Goal: Task Accomplishment & Management: Use online tool/utility

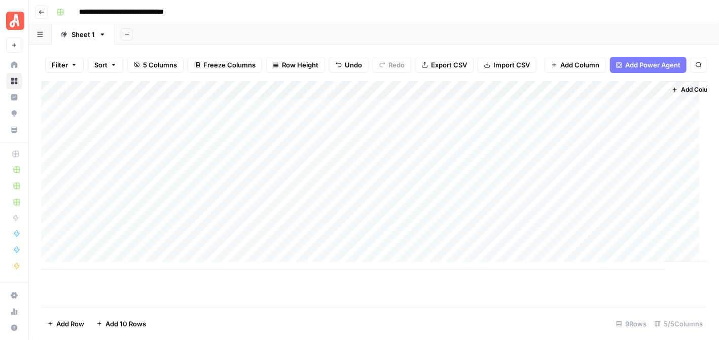
scroll to position [8, 0]
click at [40, 12] on icon "button" at bounding box center [41, 12] width 5 height 4
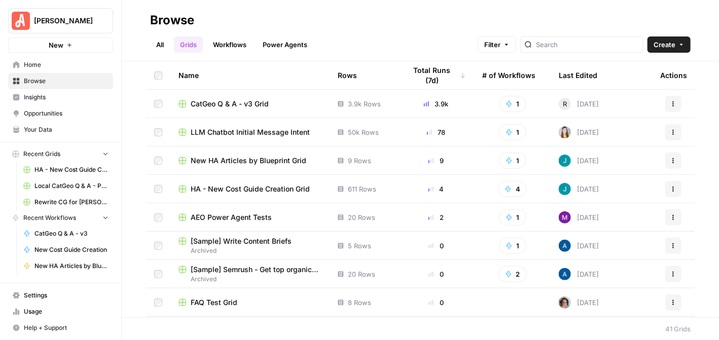
click at [268, 105] on span "CatGeo Q & A - v3 Grid" at bounding box center [230, 104] width 78 height 10
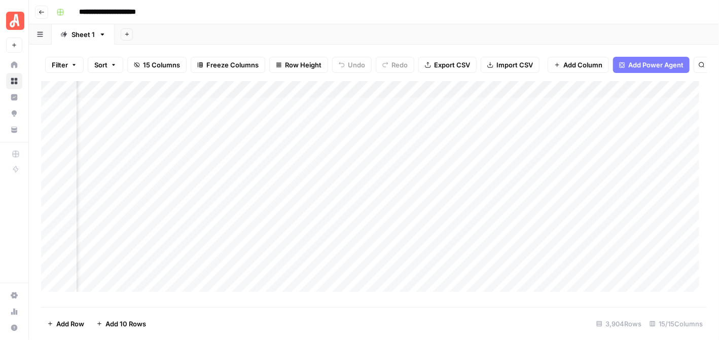
scroll to position [0, 90]
click at [517, 113] on div "Add Column" at bounding box center [374, 190] width 666 height 218
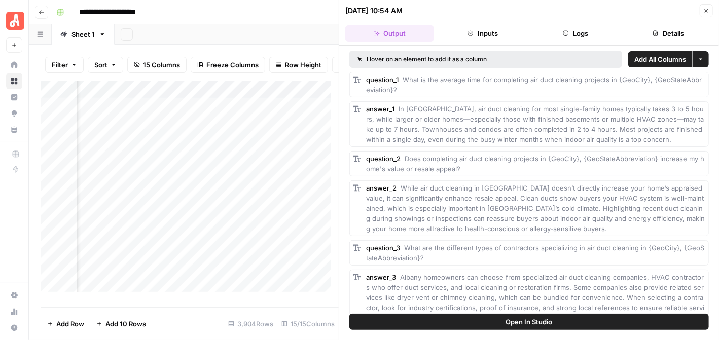
click at [663, 33] on button "Details" at bounding box center [668, 33] width 89 height 16
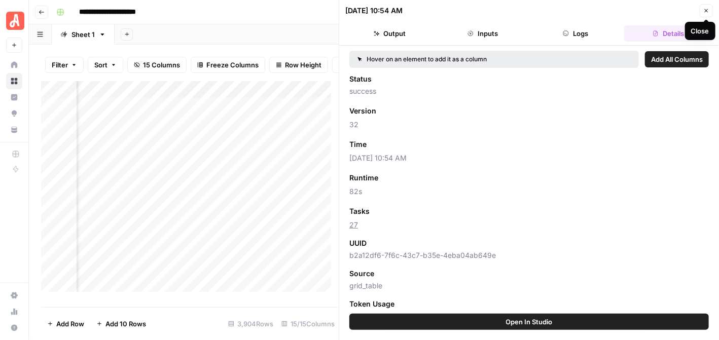
click at [704, 13] on icon "button" at bounding box center [706, 11] width 6 height 6
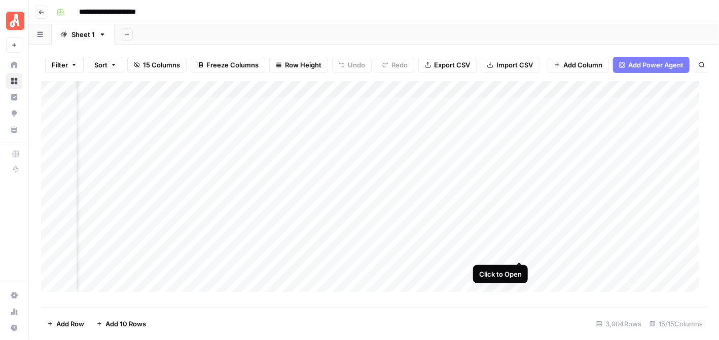
click at [517, 250] on div "Add Column" at bounding box center [374, 190] width 666 height 218
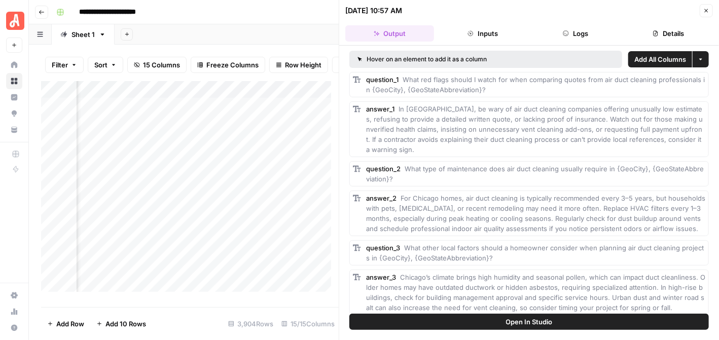
click at [664, 36] on button "Details" at bounding box center [668, 33] width 89 height 16
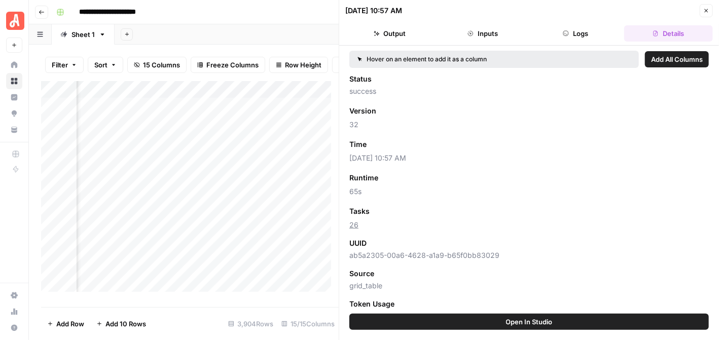
click at [704, 12] on icon "button" at bounding box center [706, 11] width 6 height 6
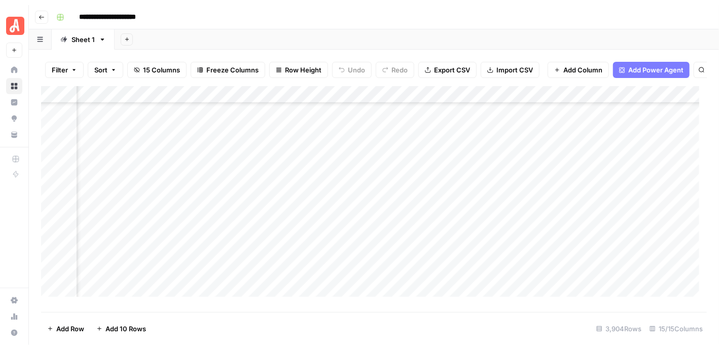
scroll to position [1318, 90]
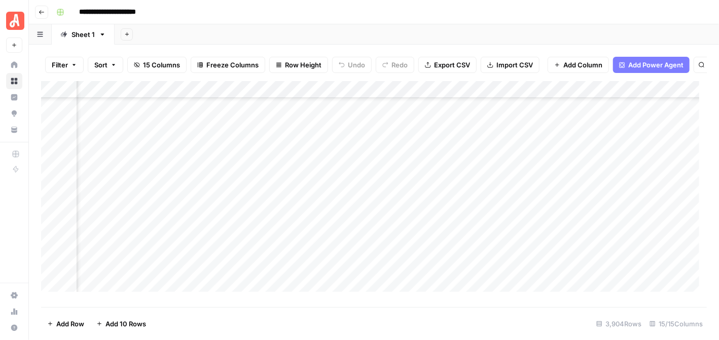
click at [516, 191] on div "Add Column" at bounding box center [374, 190] width 666 height 218
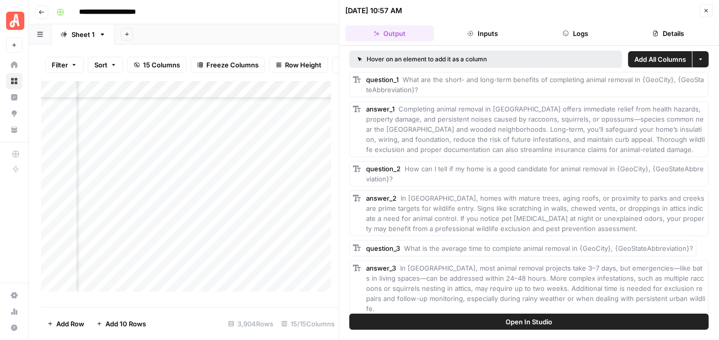
click at [667, 29] on button "Details" at bounding box center [668, 33] width 89 height 16
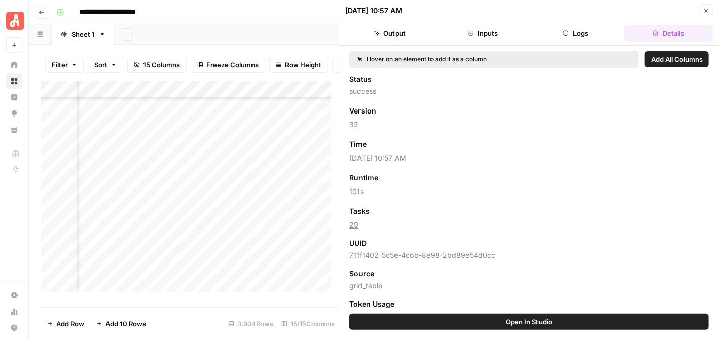
click at [704, 12] on icon "button" at bounding box center [706, 11] width 6 height 6
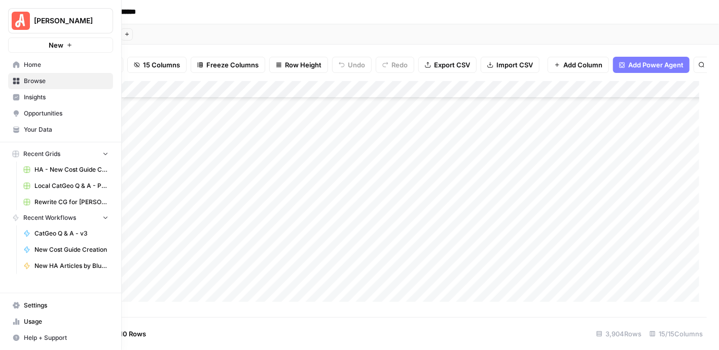
click at [33, 79] on span "Browse" at bounding box center [66, 81] width 85 height 9
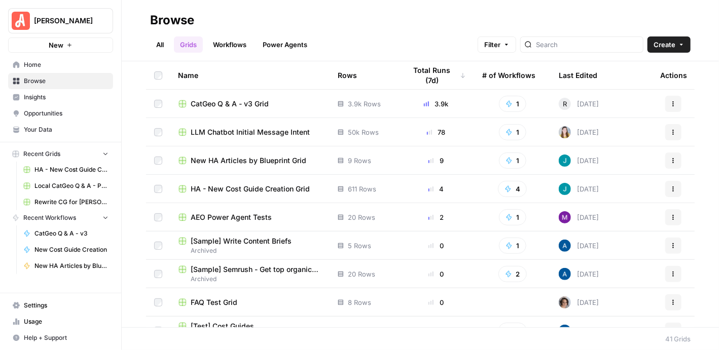
click at [272, 157] on span "New HA Articles by Blueprint Grid" at bounding box center [249, 161] width 116 height 10
